Goal: Task Accomplishment & Management: Use online tool/utility

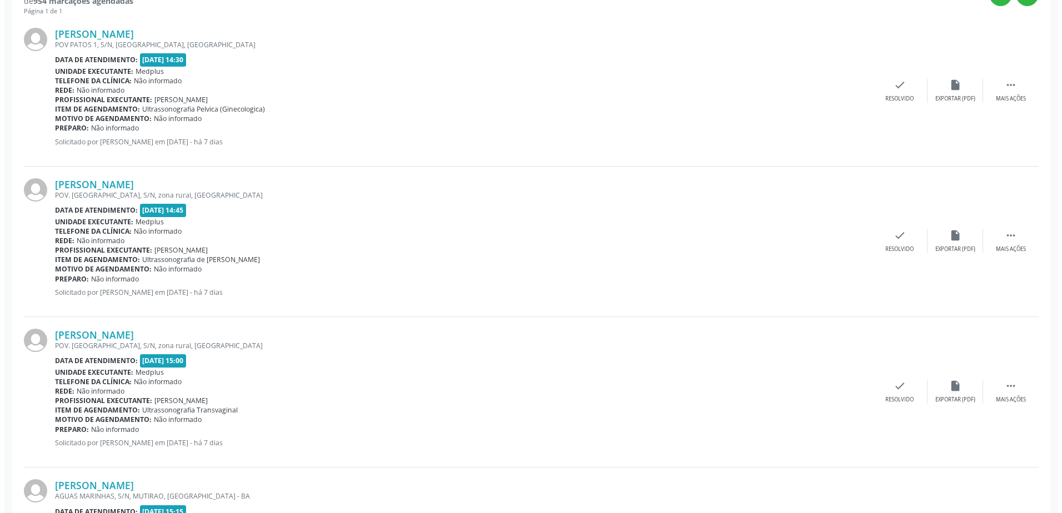
scroll to position [333, 0]
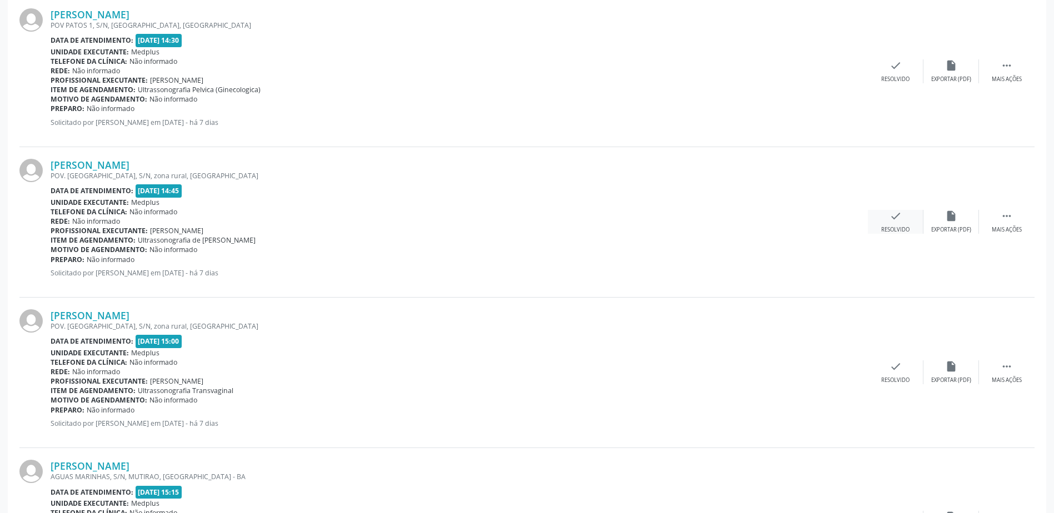
click at [899, 223] on div "check Resolvido" at bounding box center [896, 222] width 56 height 24
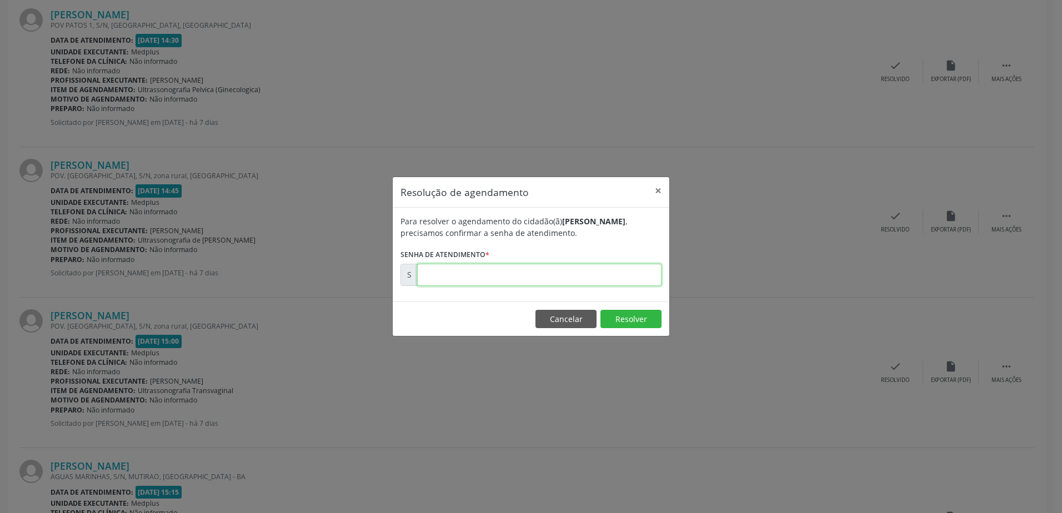
click at [440, 276] on input "text" at bounding box center [539, 275] width 244 height 22
type input "00180382"
click at [633, 319] on button "Resolver" at bounding box center [631, 319] width 61 height 19
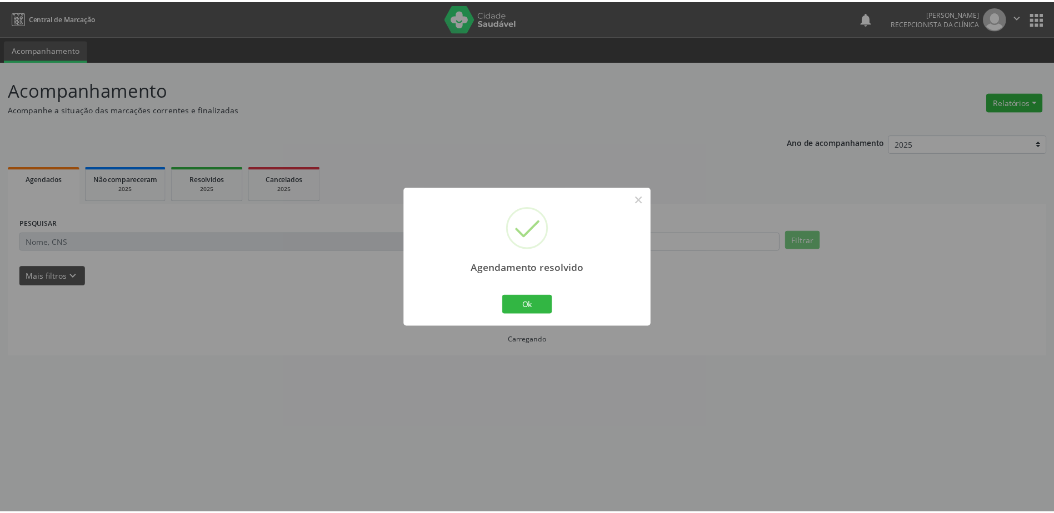
scroll to position [0, 0]
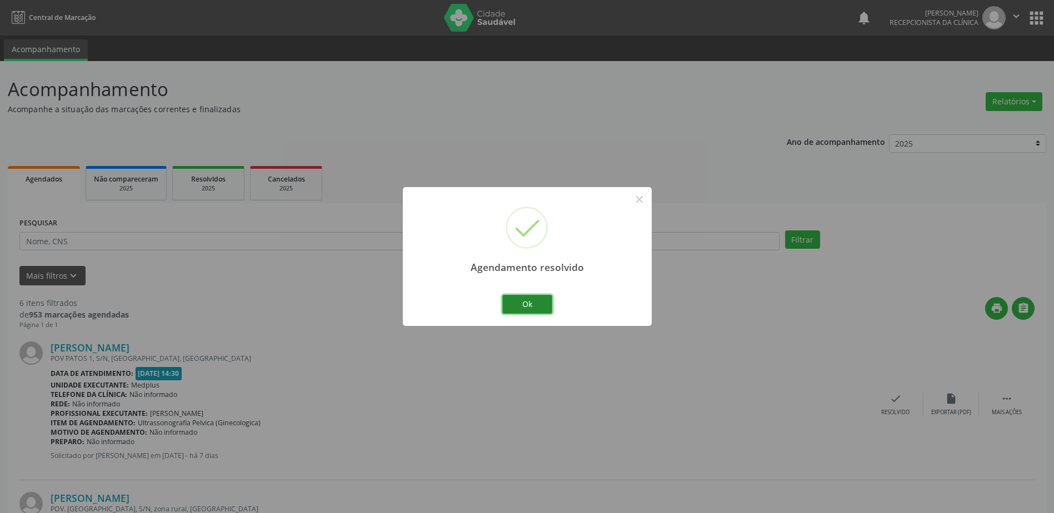
click at [538, 305] on button "Ok" at bounding box center [527, 304] width 50 height 19
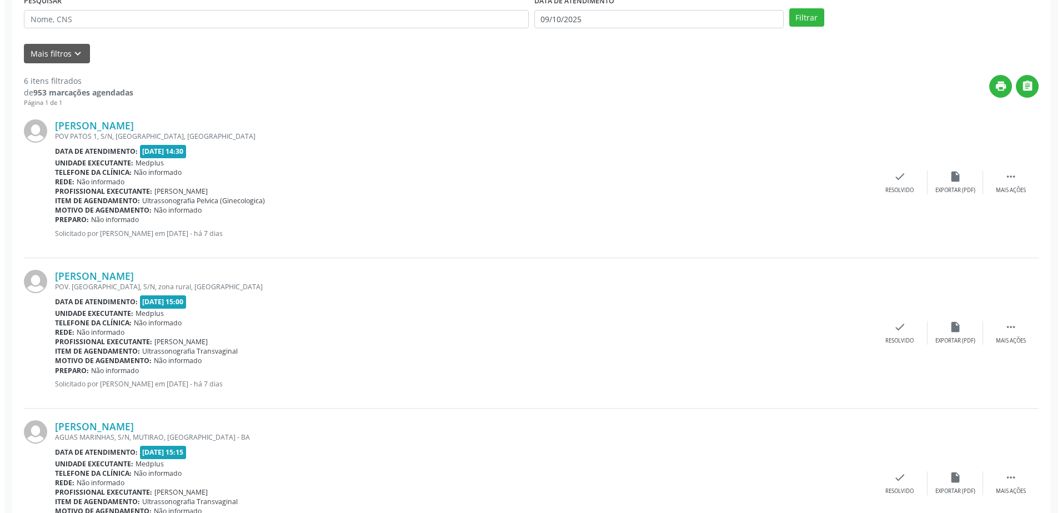
scroll to position [278, 0]
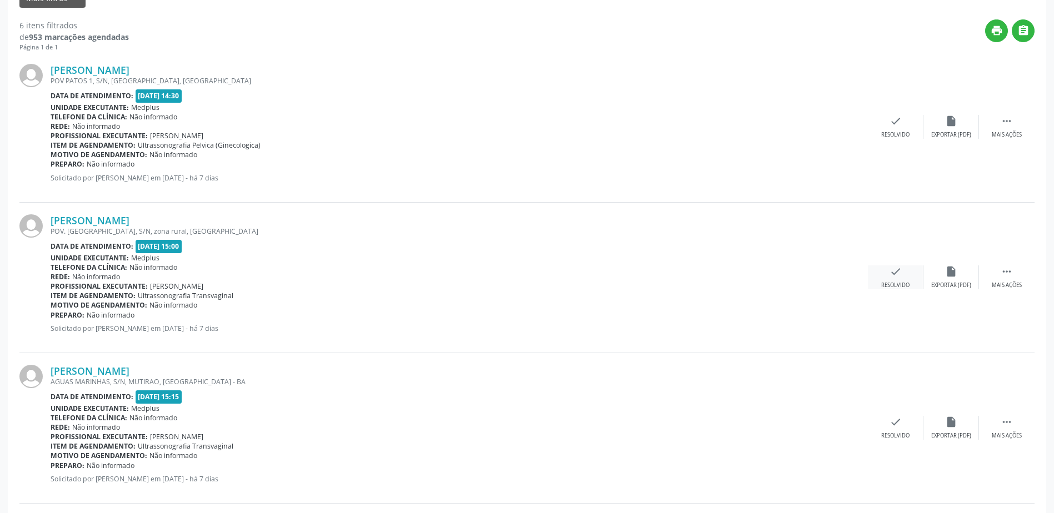
click at [893, 276] on icon "check" at bounding box center [896, 272] width 12 height 12
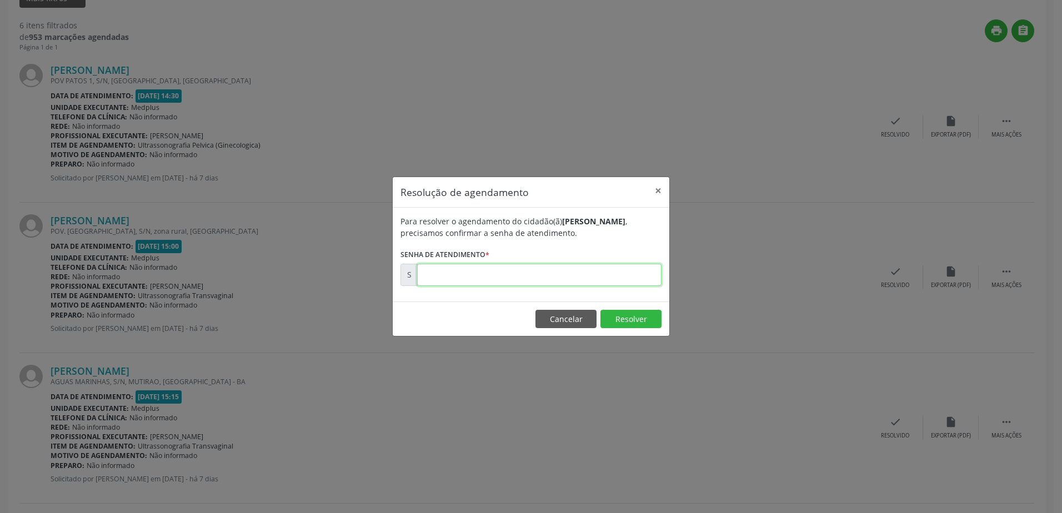
click at [445, 278] on input "text" at bounding box center [539, 275] width 244 height 22
type input "00180371"
click at [640, 323] on button "Resolver" at bounding box center [631, 319] width 61 height 19
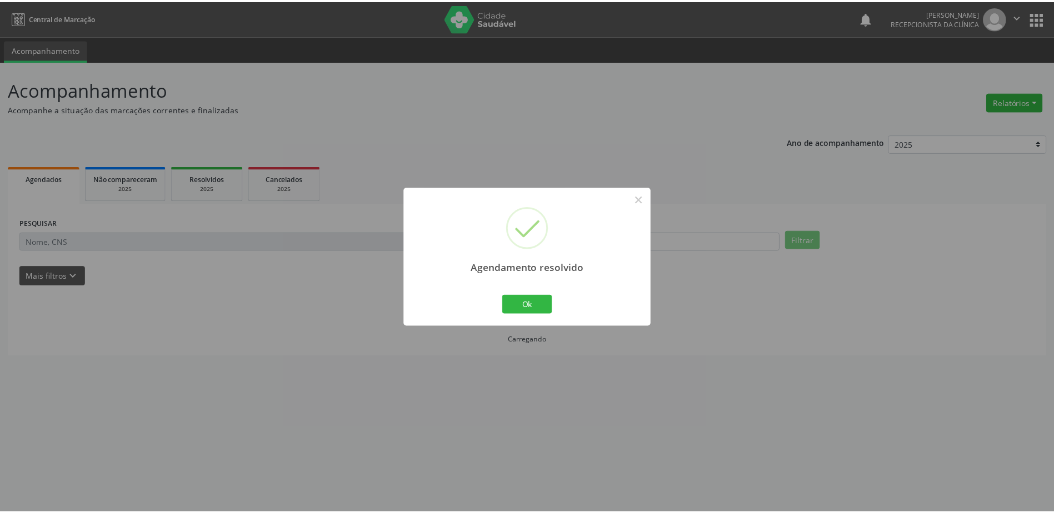
scroll to position [0, 0]
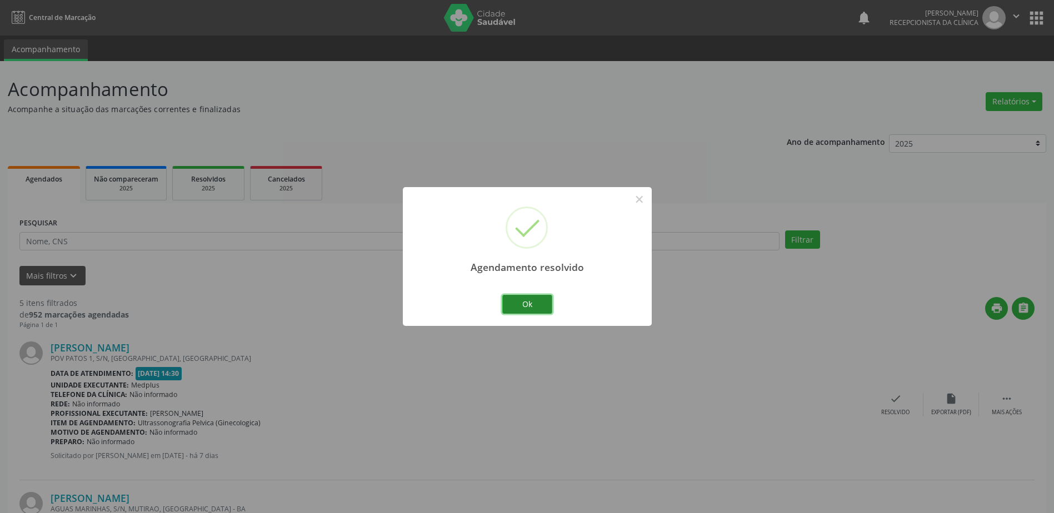
click at [528, 306] on button "Ok" at bounding box center [527, 304] width 50 height 19
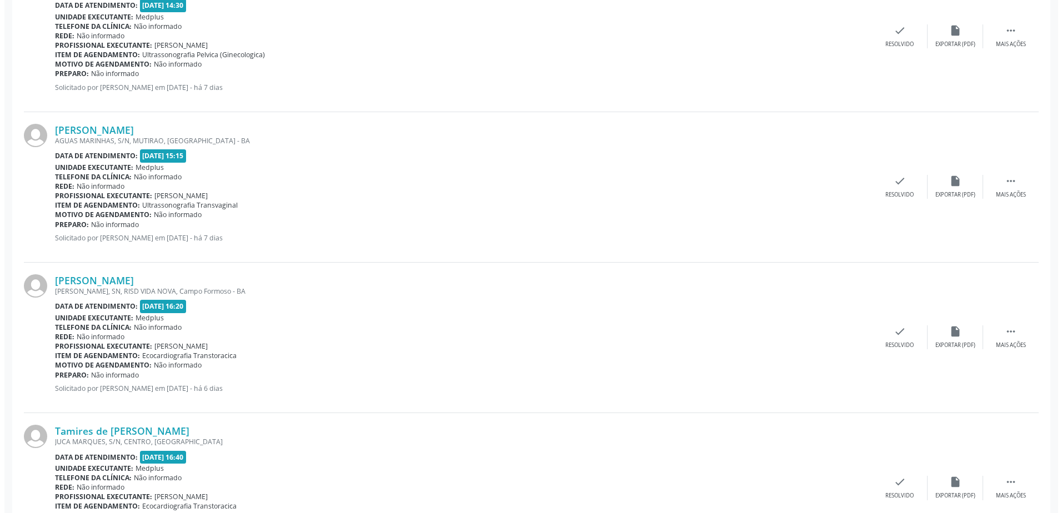
scroll to position [445, 0]
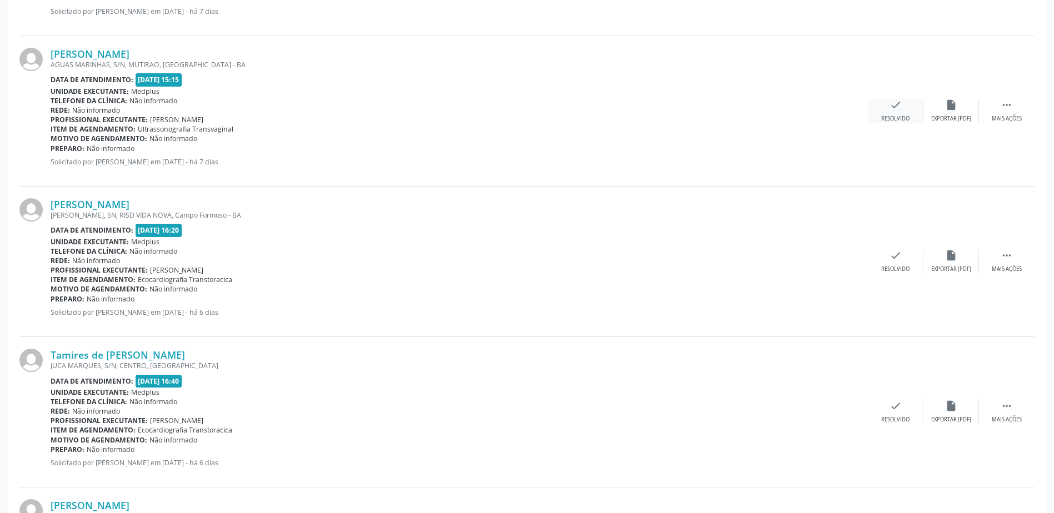
click at [901, 116] on div "Resolvido" at bounding box center [895, 119] width 28 height 8
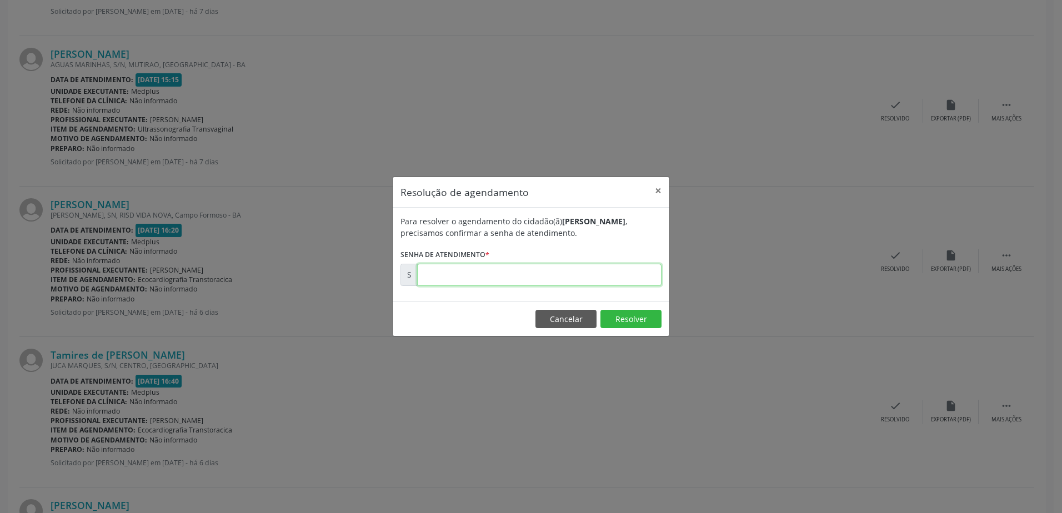
click at [464, 276] on input "text" at bounding box center [539, 275] width 244 height 22
type input "00180364"
click at [627, 319] on button "Resolver" at bounding box center [631, 319] width 61 height 19
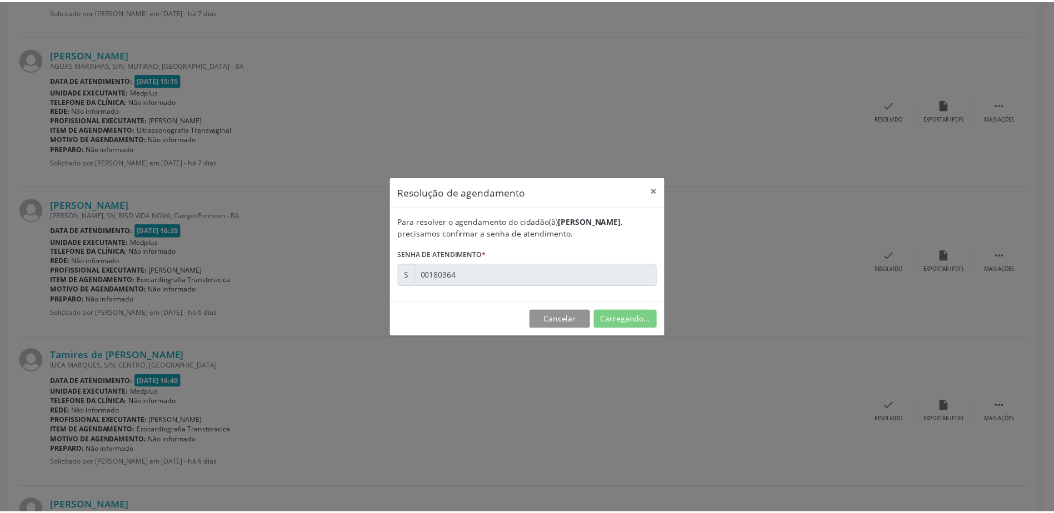
scroll to position [0, 0]
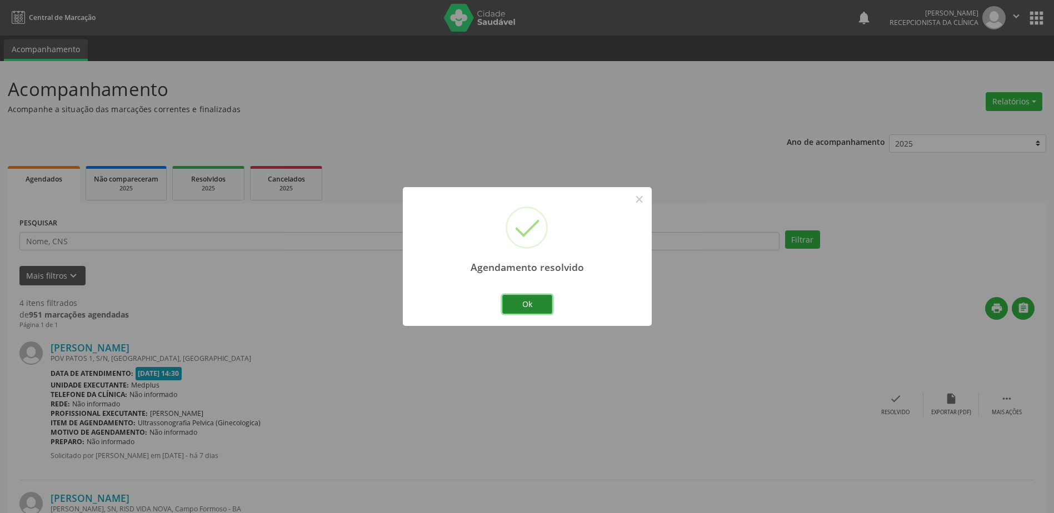
click at [535, 307] on button "Ok" at bounding box center [527, 304] width 50 height 19
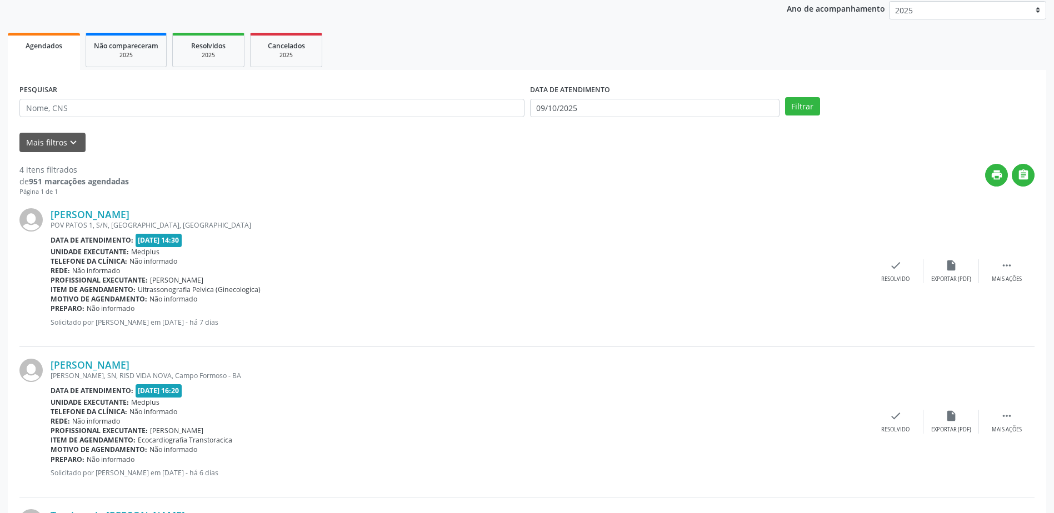
scroll to position [104, 0]
